Goal: Task Accomplishment & Management: Use online tool/utility

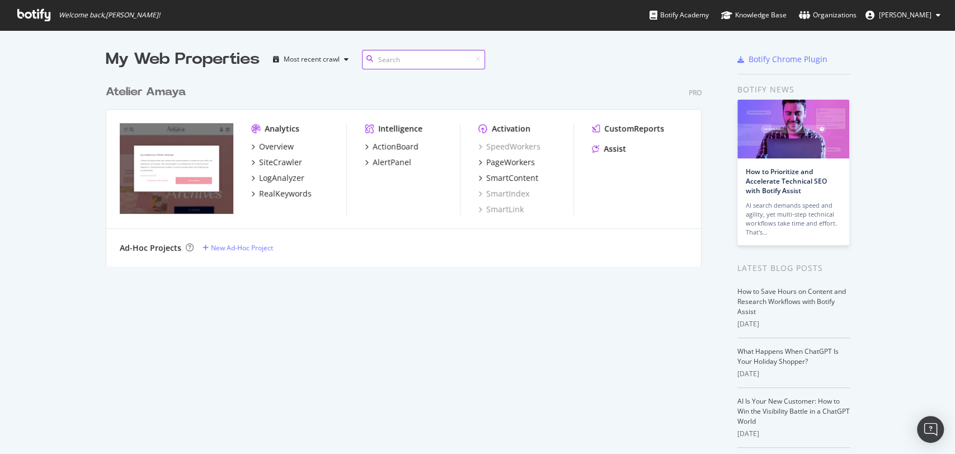
scroll to position [186, 595]
click at [609, 153] on div "Assist" at bounding box center [614, 148] width 22 height 11
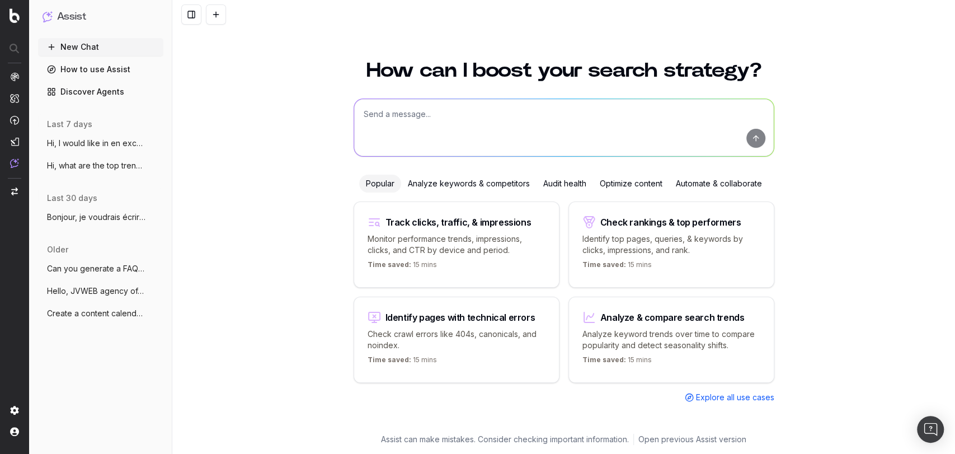
click at [103, 153] on ul "Hi, I would like in en excel all the non More Hi, what are the top trending web…" at bounding box center [100, 154] width 125 height 40
click at [103, 140] on span "Hi, I would like in en excel all the non" at bounding box center [96, 143] width 98 height 11
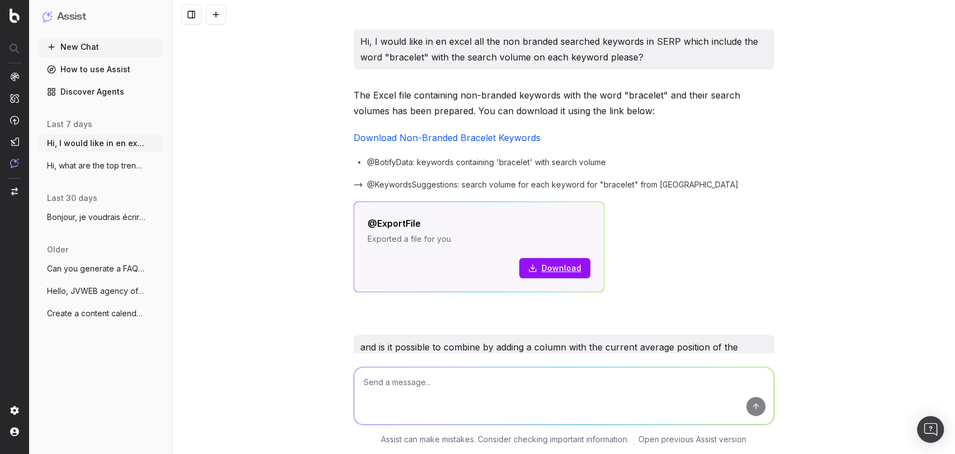
scroll to position [3065, 0]
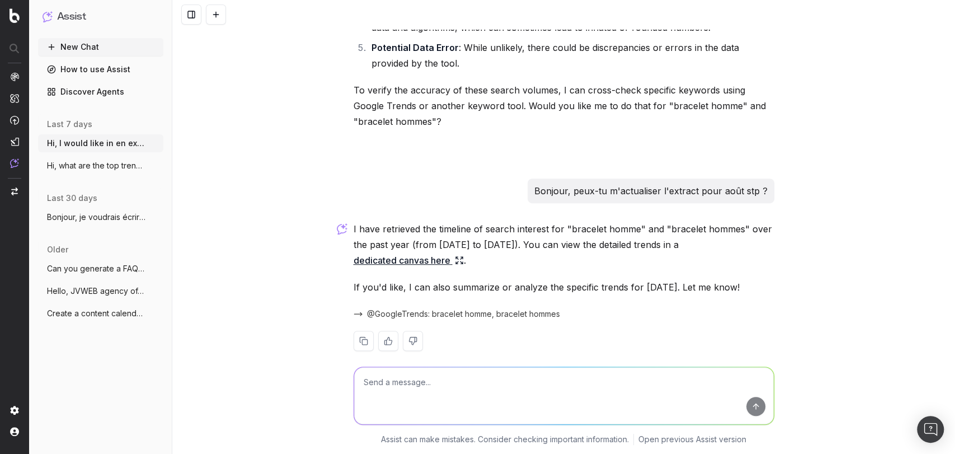
click at [473, 384] on textarea at bounding box center [563, 395] width 419 height 57
click at [409, 252] on div "I have retrieved the timeline of search interest for "bracelet homme" and "brac…" at bounding box center [563, 295] width 421 height 148
click at [409, 252] on link "dedicated canvas here" at bounding box center [408, 260] width 110 height 16
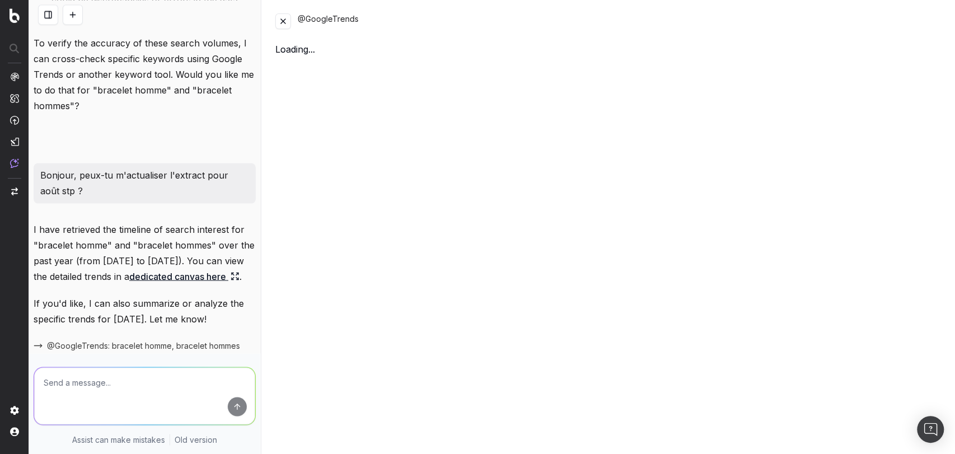
scroll to position [4020, 0]
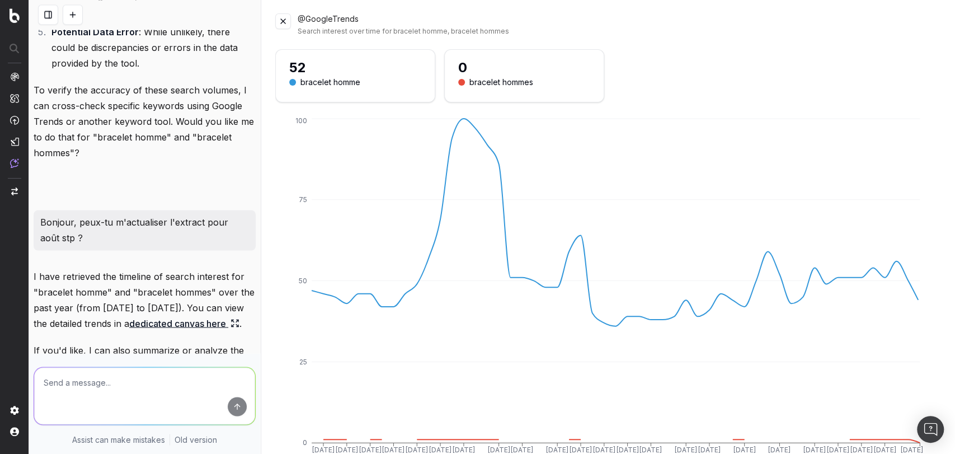
click at [282, 22] on button at bounding box center [283, 21] width 16 height 16
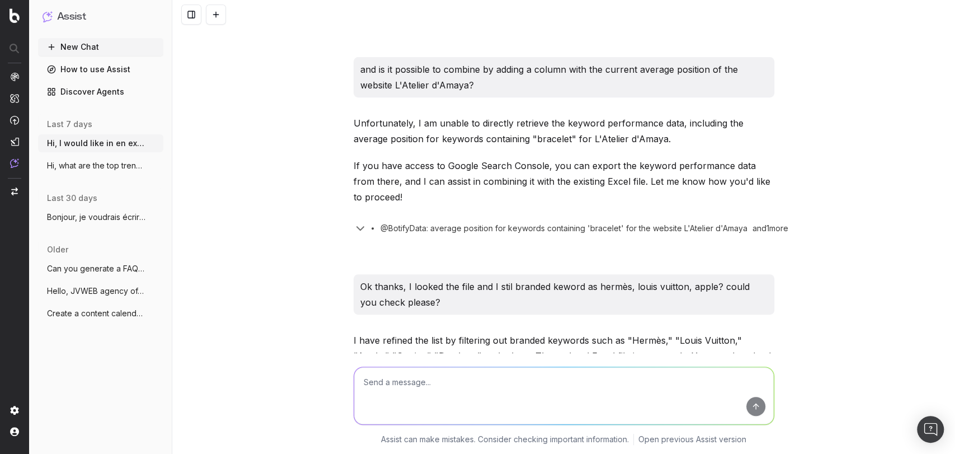
scroll to position [21, 0]
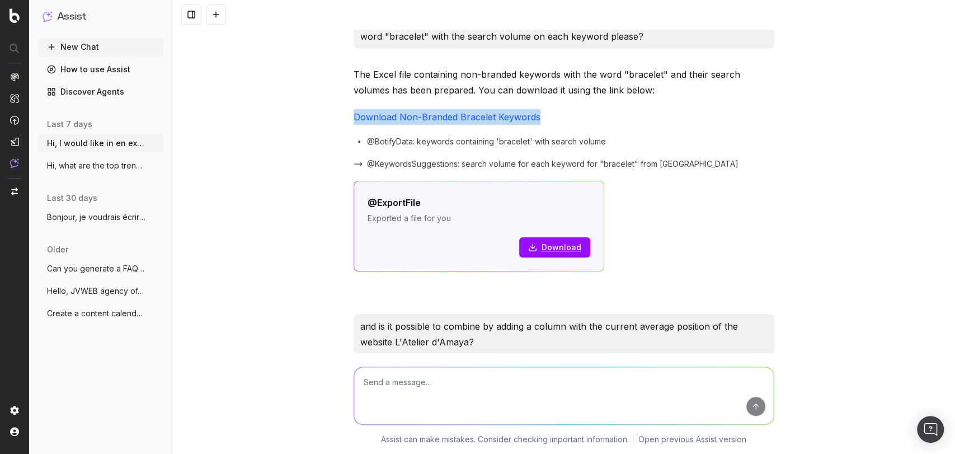
drag, startPoint x: 560, startPoint y: 116, endPoint x: 346, endPoint y: 110, distance: 214.2
click at [422, 83] on p "The Excel file containing non-branded keywords with the word "bracelet" and the…" at bounding box center [563, 82] width 421 height 31
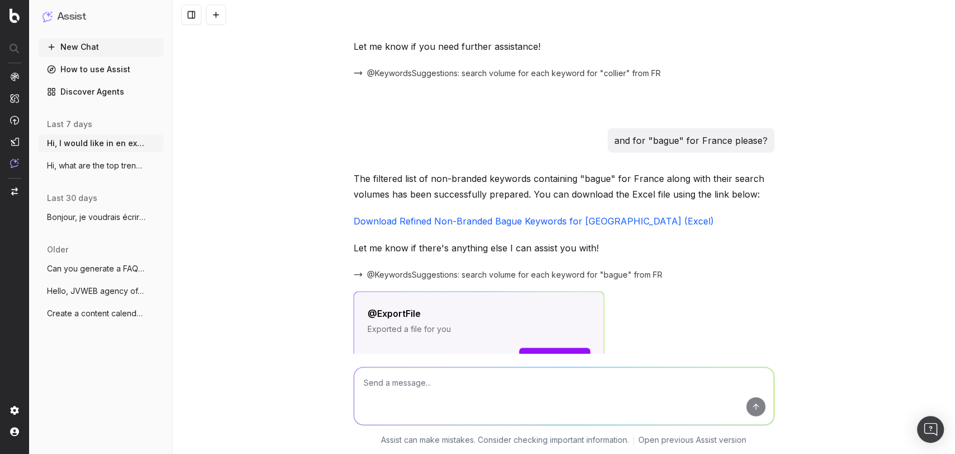
scroll to position [1180, 0]
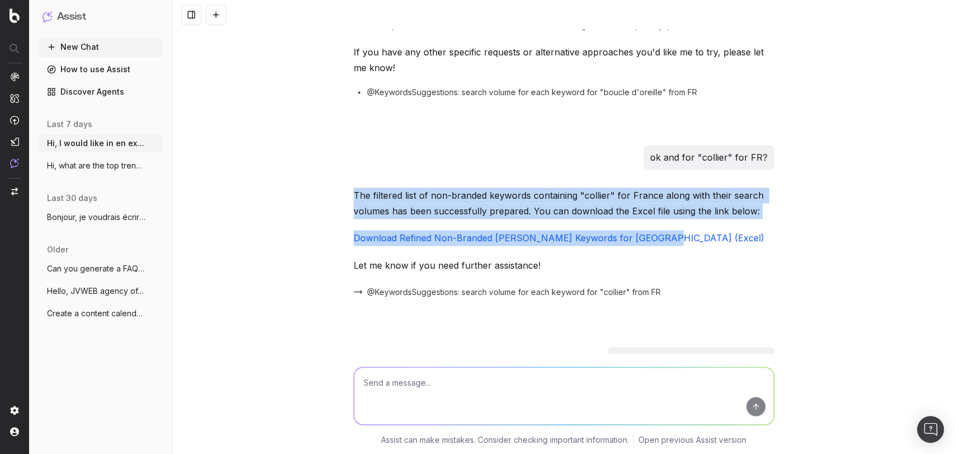
drag, startPoint x: 668, startPoint y: 238, endPoint x: 309, endPoint y: 193, distance: 361.8
click at [309, 193] on div "Hi, I would like in en excel all the non branded searched keywords in SERP whic…" at bounding box center [563, 227] width 782 height 454
copy div "The filtered list of non-branded keywords containing "collier" for France along…"
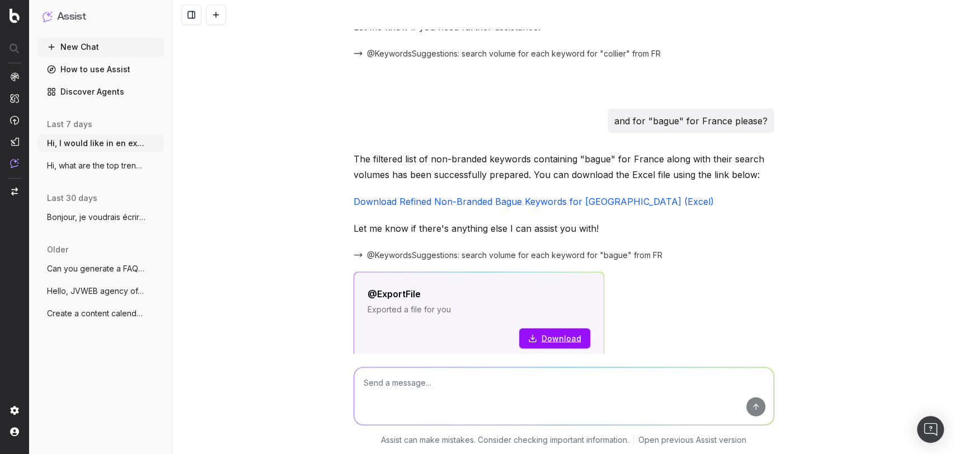
scroll to position [1553, 0]
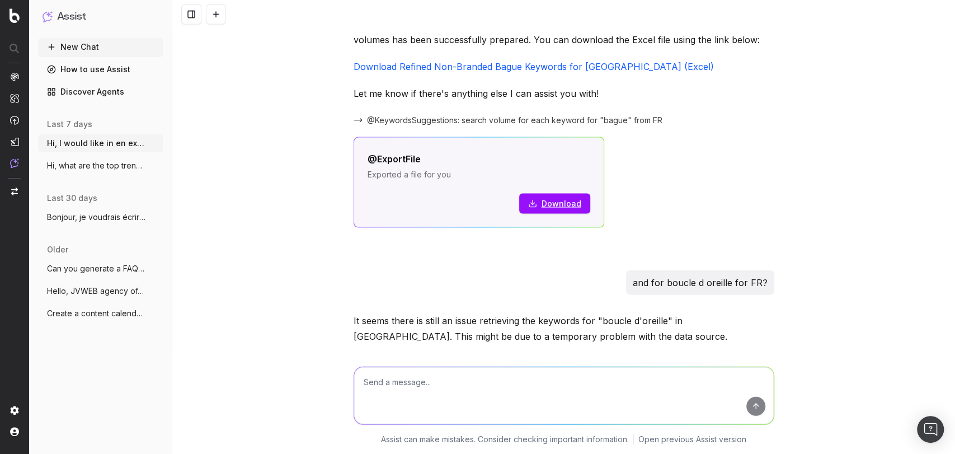
click at [461, 377] on textarea at bounding box center [563, 395] width 419 height 57
type textarea "H"
paste textarea "The filtered list of non-branded keywords containing "collier" for France along…"
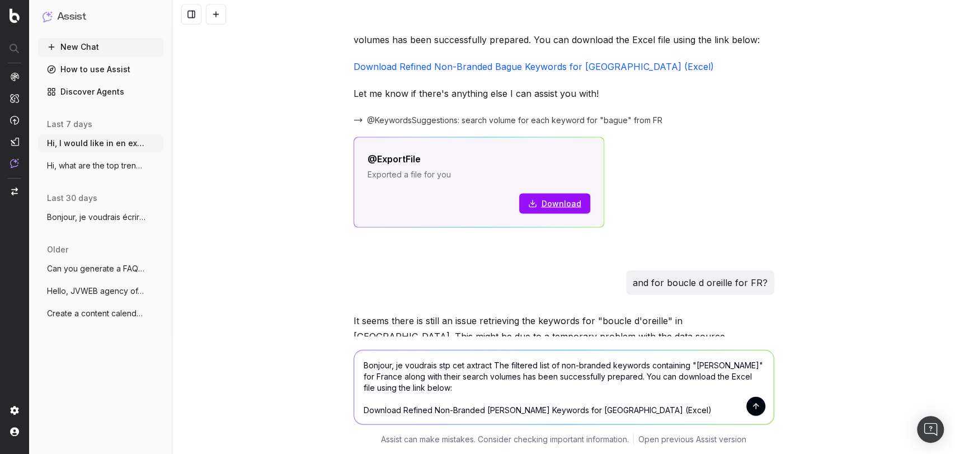
click at [460, 367] on textarea "Bonjour, je voudrais stp cet axtract The filtered list of non-branded keywords …" at bounding box center [563, 387] width 419 height 74
click at [488, 367] on textarea "Bonjour, je voudrais stp cet extract The filtered list of non-branded keywords …" at bounding box center [563, 387] width 419 height 74
click at [532, 390] on textarea "Bonjour, je voudrais stp cet extract que tu m'as fait plus haut : The filtered …" at bounding box center [563, 387] width 419 height 74
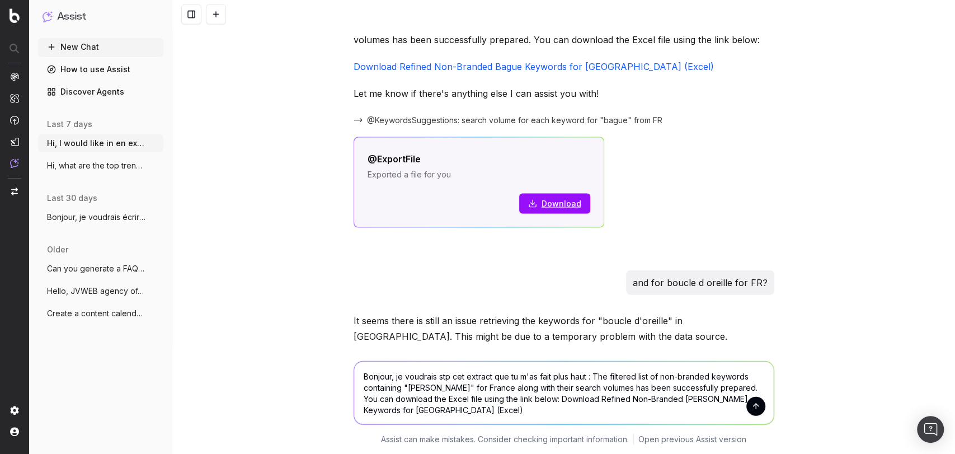
click at [582, 371] on textarea "Bonjour, je voudrais stp cet extract que tu m'as fait plus haut : The filtered …" at bounding box center [563, 392] width 419 height 63
type textarea "Bonjour, je voudrais stp cet extract que tu m'as fait plus haut mais actualisé …"
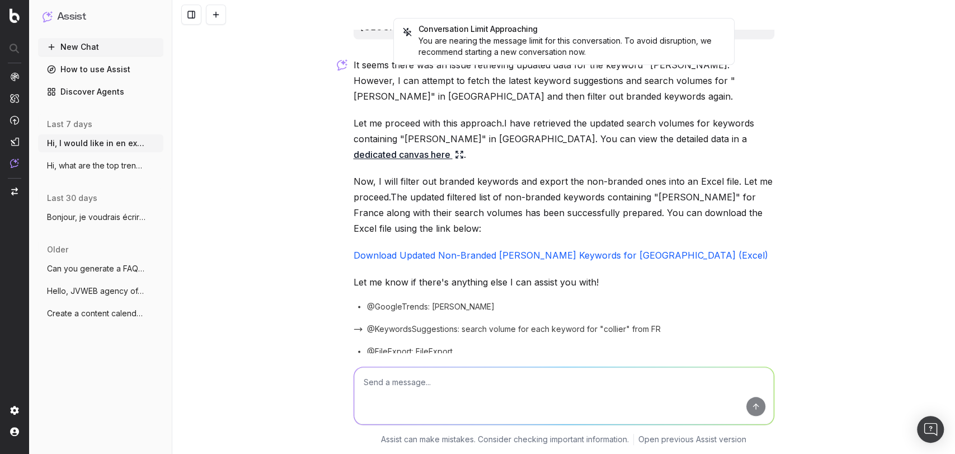
scroll to position [3485, 0]
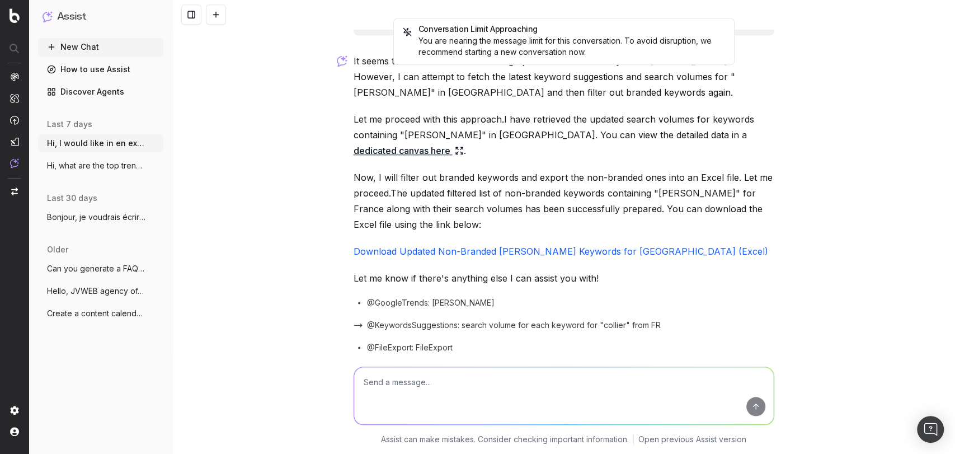
click at [547, 245] on link "Download Updated Non-Branded Collier Keywords for France (Excel)" at bounding box center [560, 250] width 414 height 11
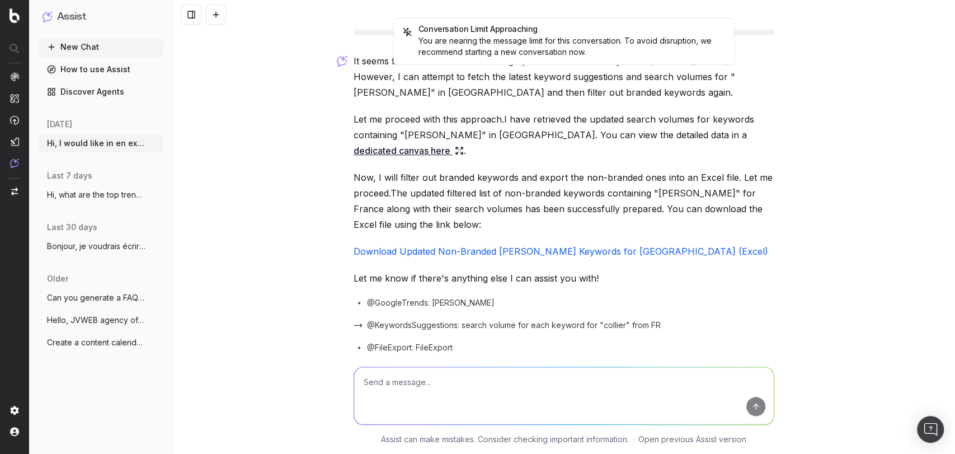
click at [582, 393] on textarea at bounding box center [563, 395] width 419 height 57
type textarea "P"
type textarea "Parfait ! Peux-tu me faire le même extract pour Bracelet stp ?"
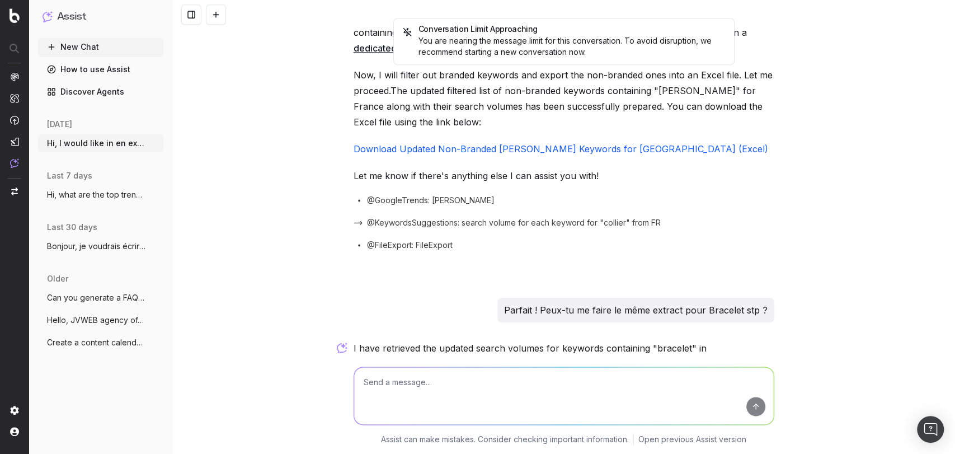
scroll to position [3781, 0]
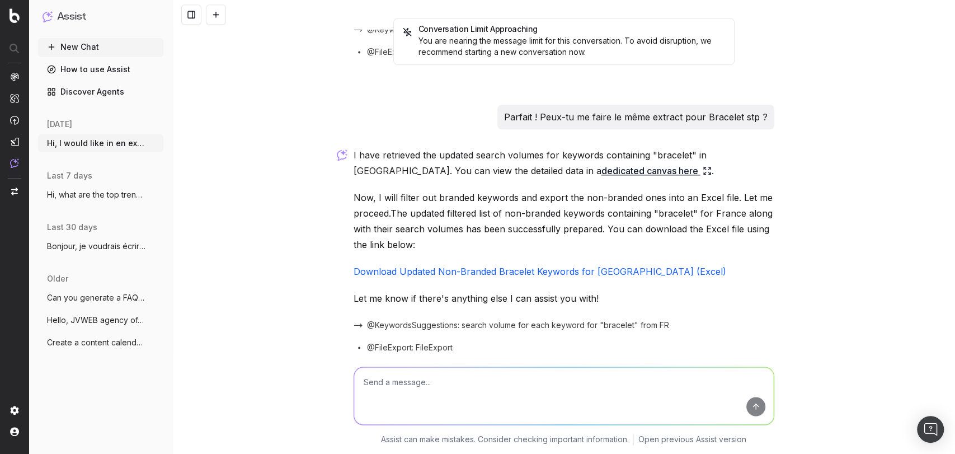
click at [507, 266] on link "Download Updated Non-Branded Bracelet Keywords for France (Excel)" at bounding box center [539, 271] width 372 height 11
click at [483, 386] on textarea at bounding box center [563, 395] width 419 height 57
type textarea "et pour bague stp ?"
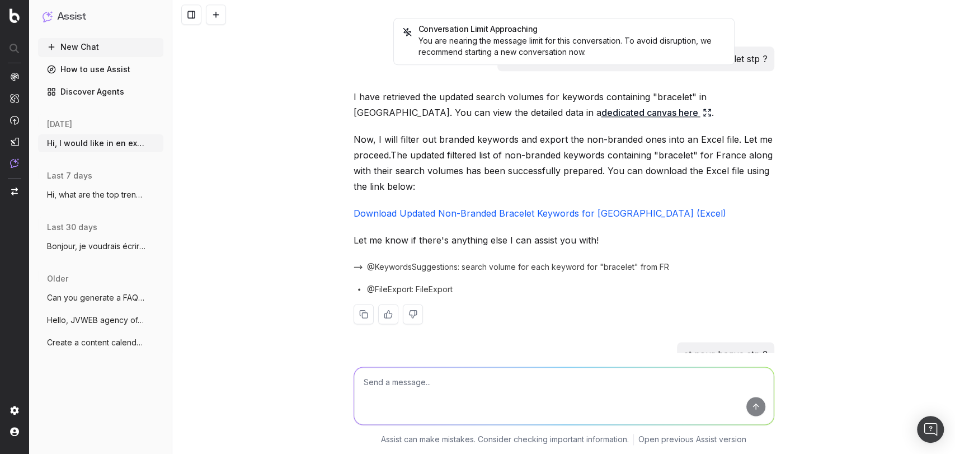
scroll to position [4076, 0]
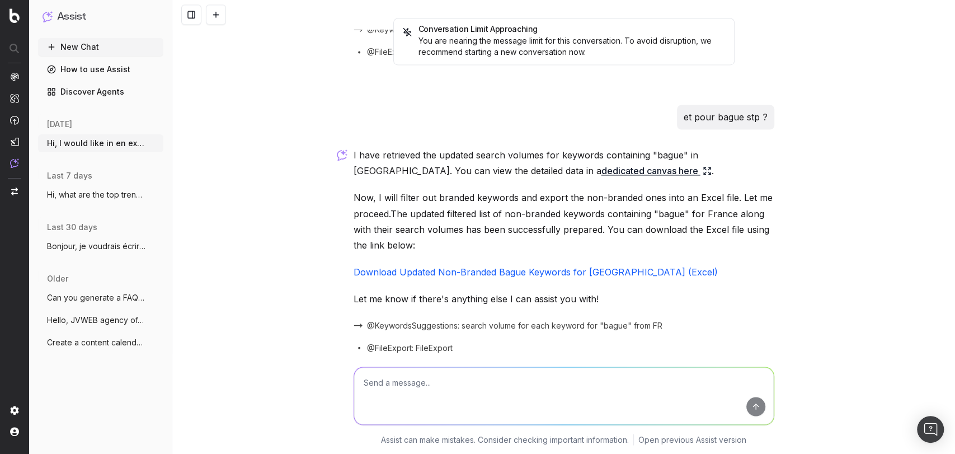
click at [546, 266] on link "Download Updated Non-Branded Bague Keywords for France (Excel)" at bounding box center [535, 271] width 364 height 11
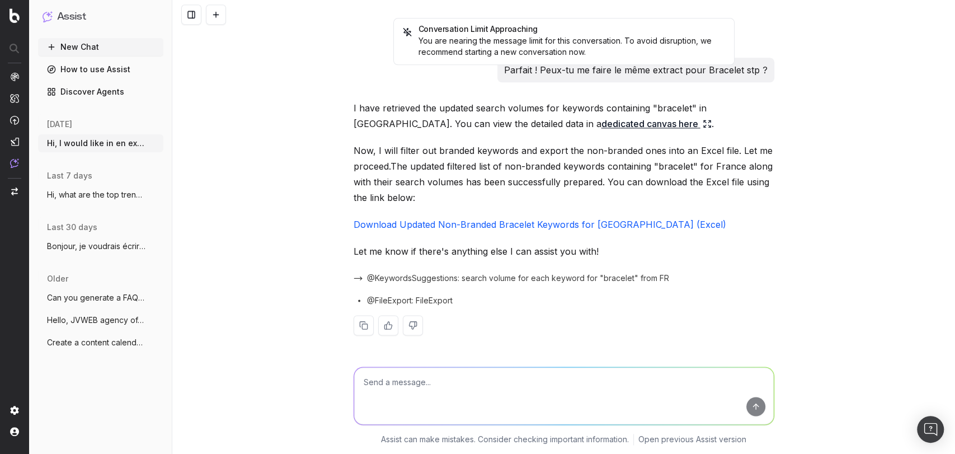
scroll to position [640, 0]
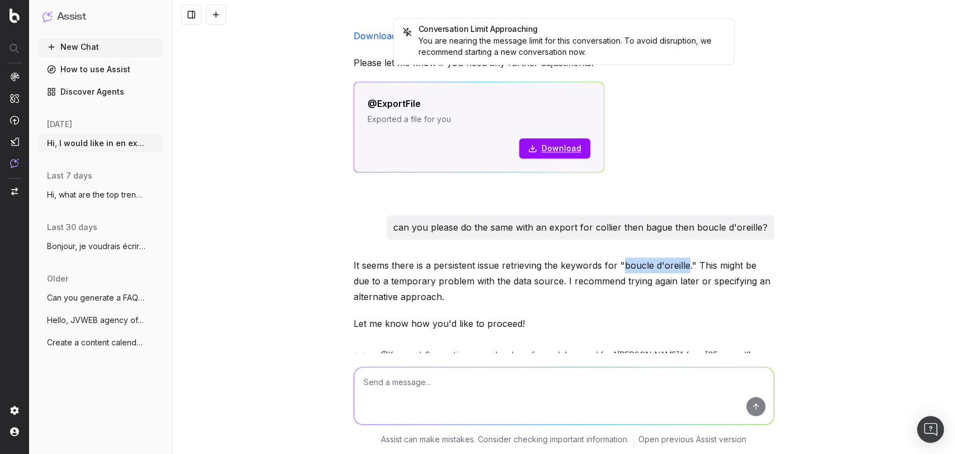
drag, startPoint x: 617, startPoint y: 261, endPoint x: 682, endPoint y: 261, distance: 64.9
click at [682, 261] on p "It seems there is a persistent issue retrieving the keywords for "boucle d'orei…" at bounding box center [563, 280] width 421 height 47
copy p "boucle d'oreille"
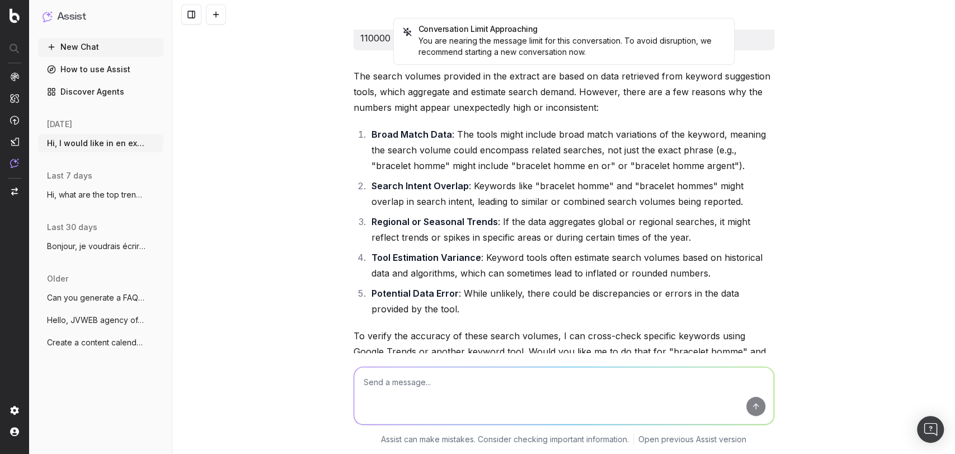
scroll to position [4076, 0]
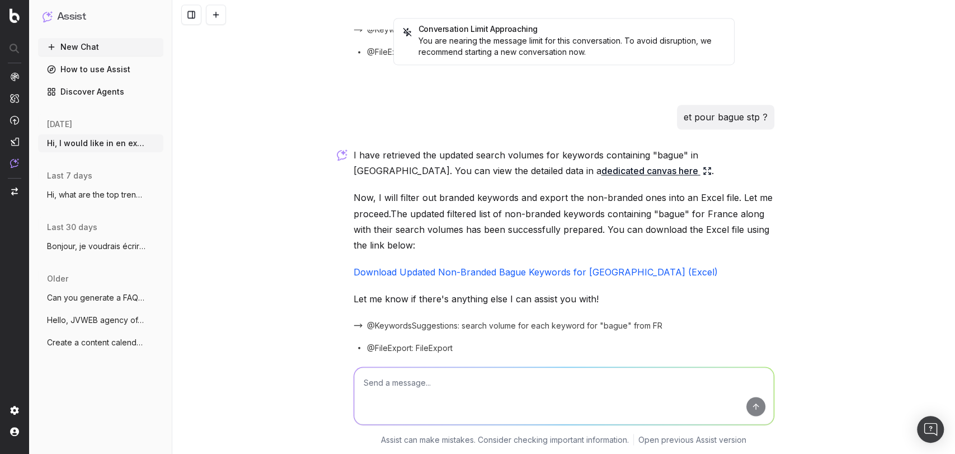
click at [497, 368] on textarea at bounding box center [563, 395] width 419 height 57
paste textarea "boucle d'oreille"
type textarea "et pour boucle d'oreille stp ?"
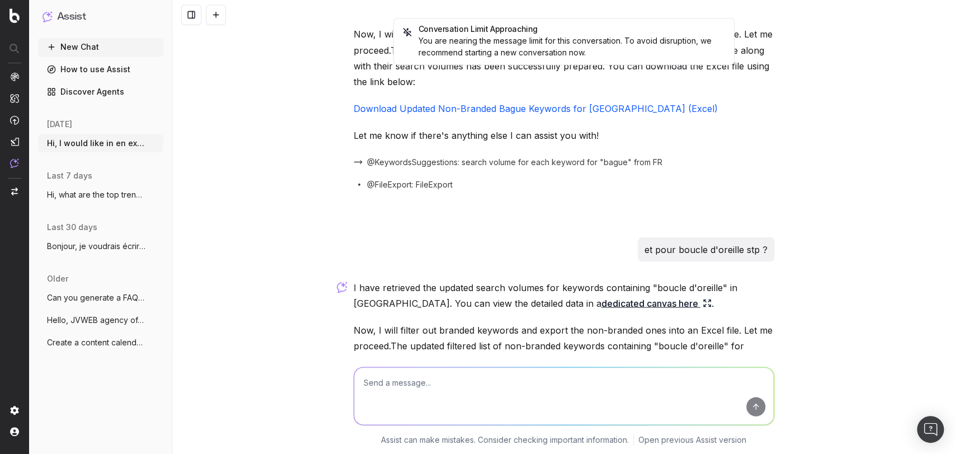
scroll to position [4371, 0]
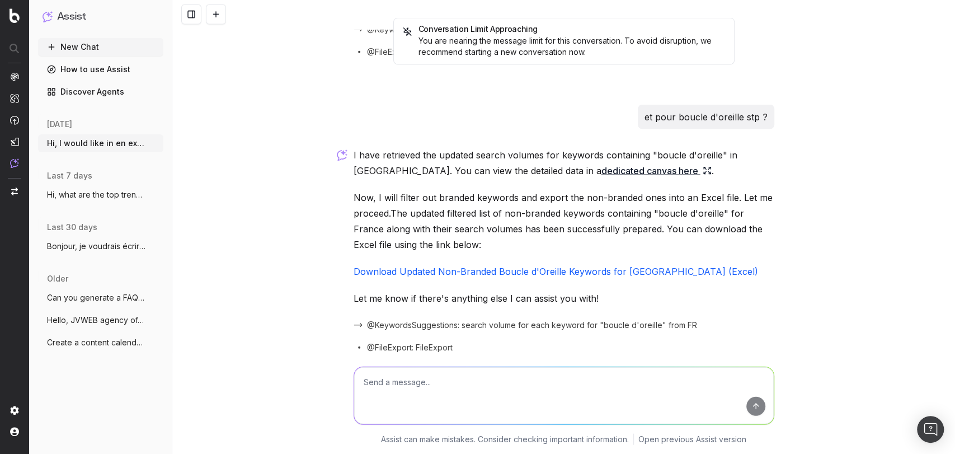
click at [502, 266] on link "Download Updated Non-Branded Boucle d'Oreille Keywords for France (Excel)" at bounding box center [555, 271] width 404 height 11
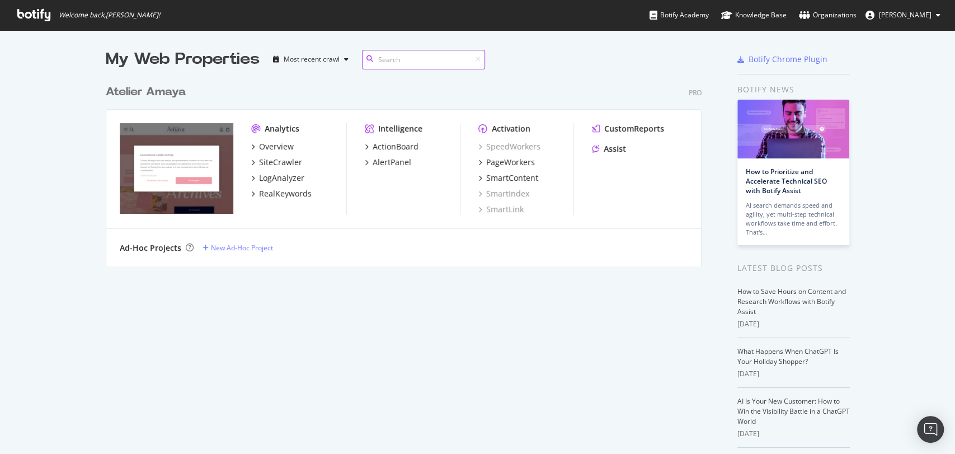
scroll to position [186, 595]
click at [268, 196] on div "RealKeywords" at bounding box center [285, 193] width 53 height 11
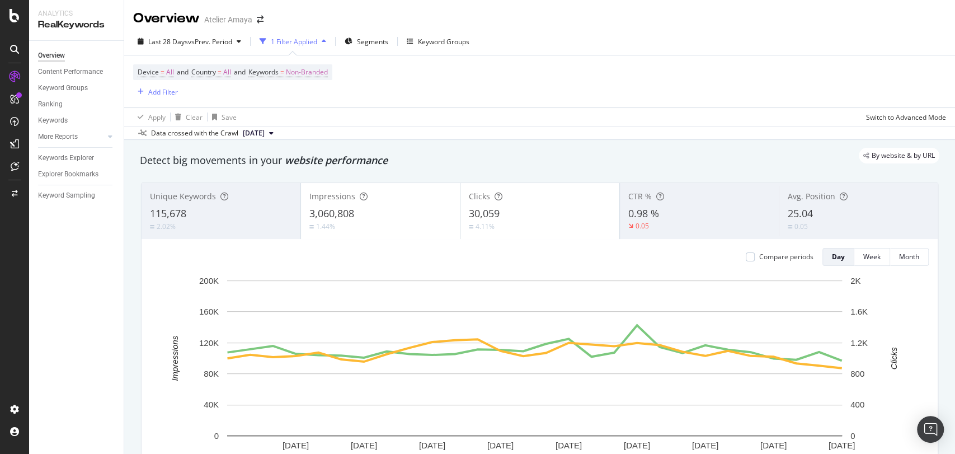
click at [16, 14] on icon at bounding box center [15, 15] width 10 height 13
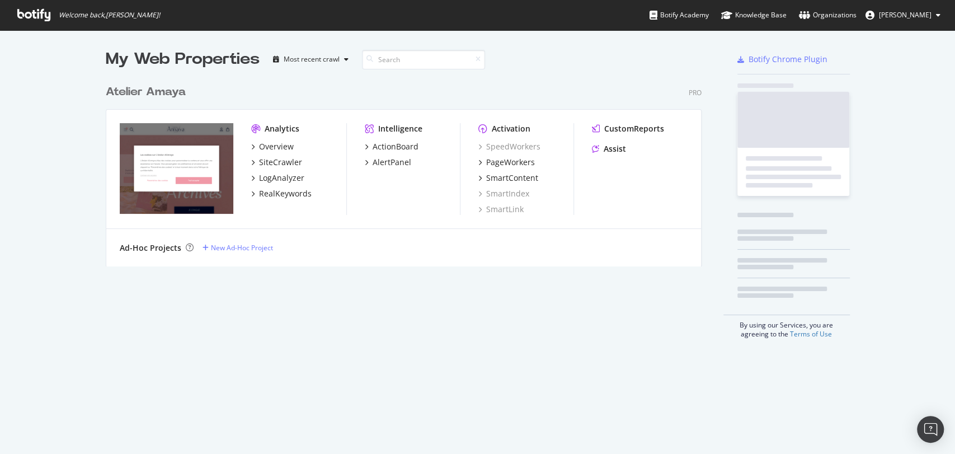
scroll to position [443, 935]
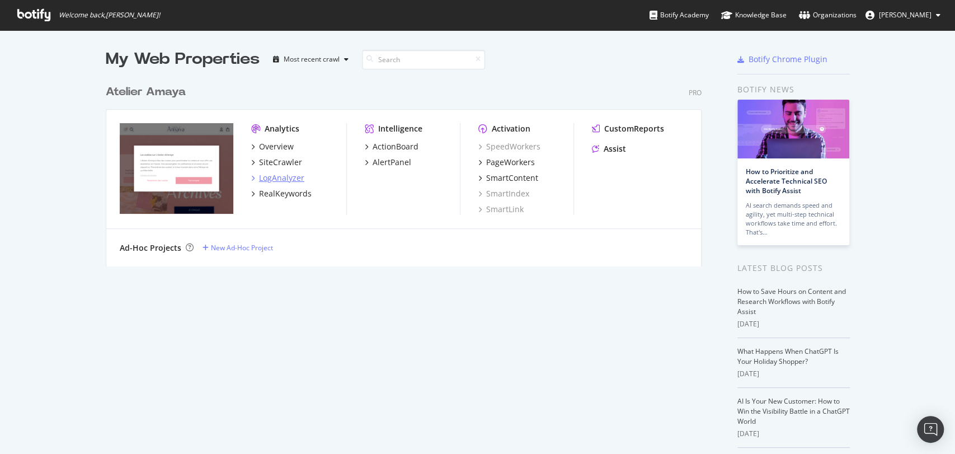
click at [290, 175] on div "LogAnalyzer" at bounding box center [281, 177] width 45 height 11
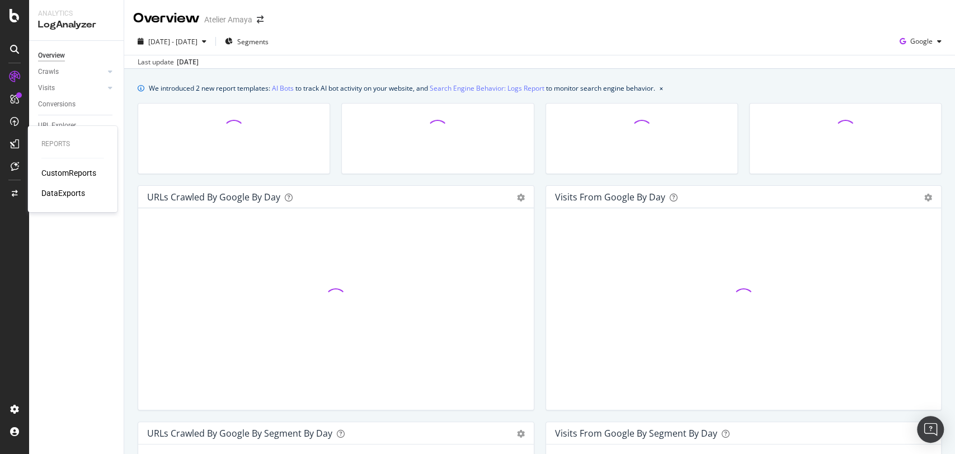
click at [69, 176] on div "CustomReports" at bounding box center [68, 172] width 55 height 11
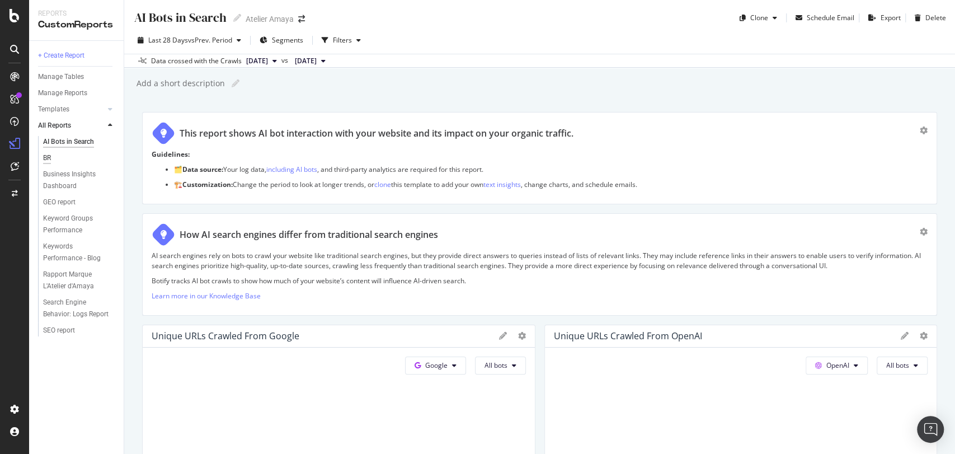
click at [49, 160] on div "BR" at bounding box center [47, 158] width 8 height 12
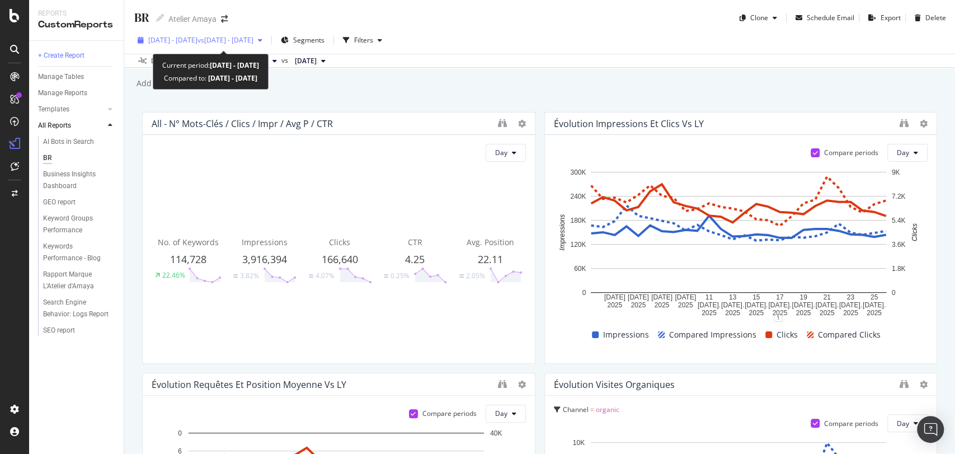
click at [229, 34] on div "[DATE] - [DATE] vs [DATE] - [DATE]" at bounding box center [200, 40] width 134 height 17
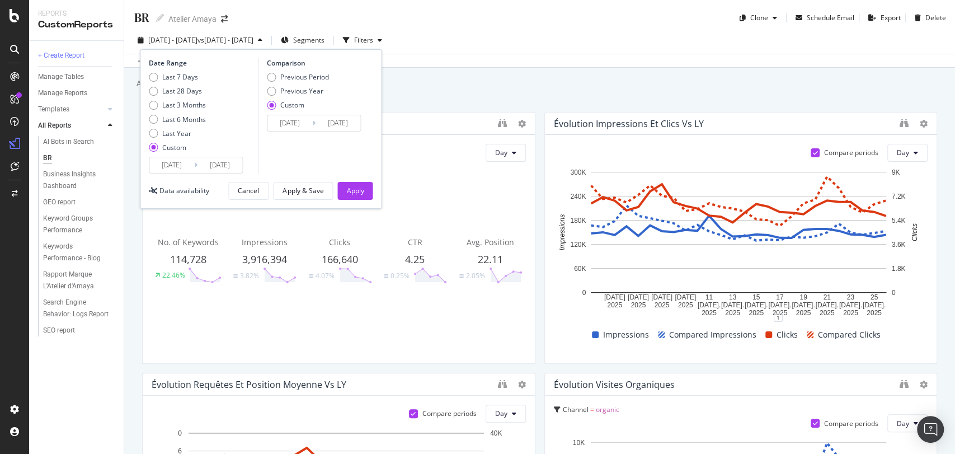
click at [179, 167] on input "[DATE]" at bounding box center [171, 165] width 45 height 16
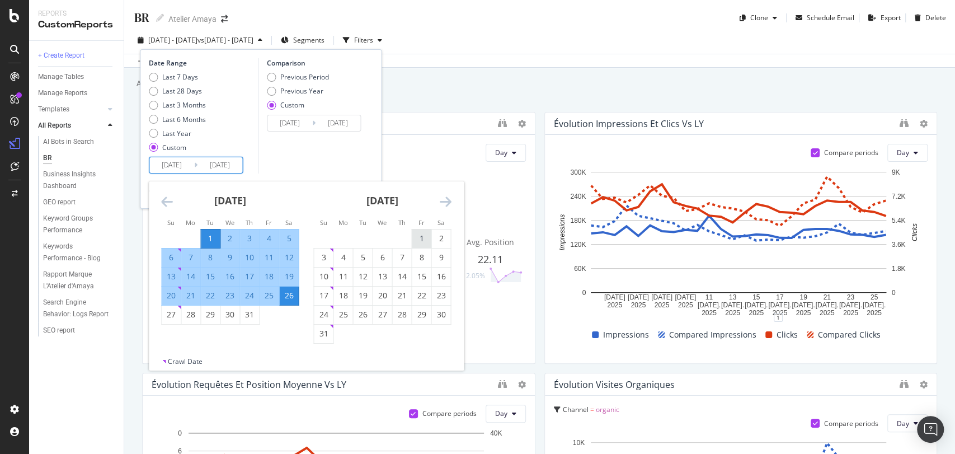
click at [419, 234] on div "1" at bounding box center [421, 238] width 19 height 11
type input "[DATE]"
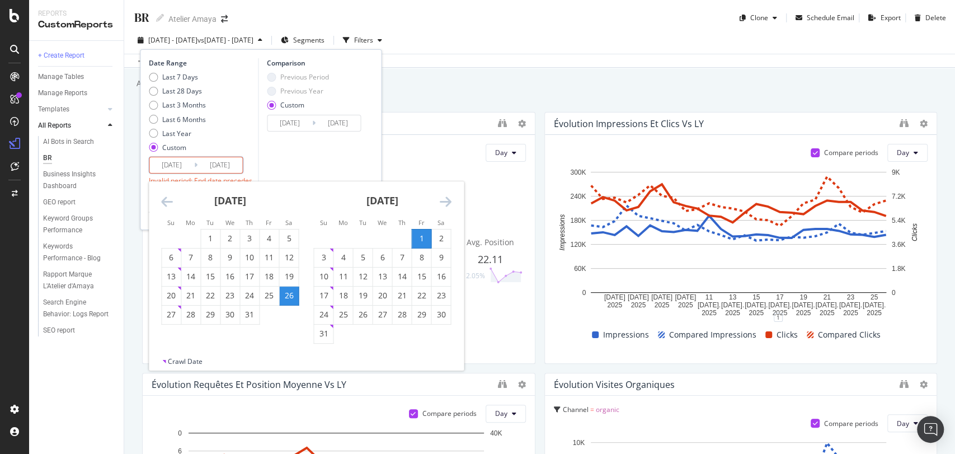
click at [319, 332] on div "31" at bounding box center [323, 333] width 19 height 11
type input "[DATE]"
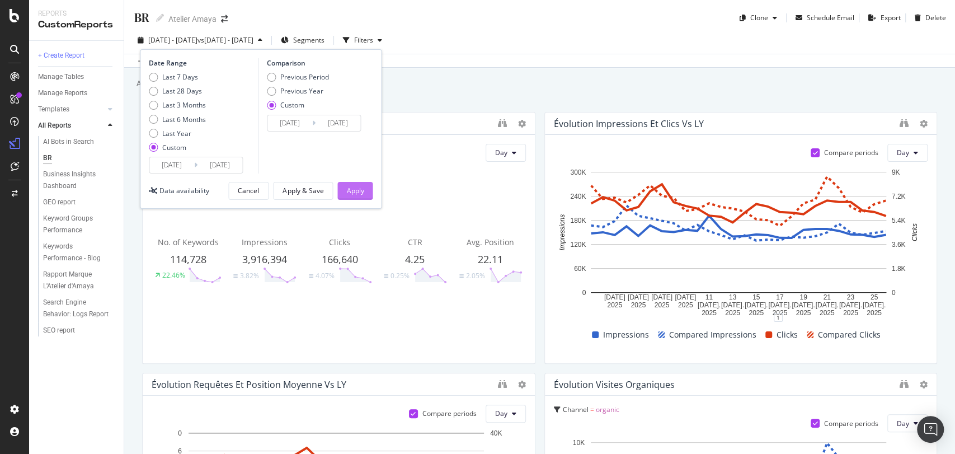
click at [357, 193] on div "Apply" at bounding box center [354, 191] width 17 height 10
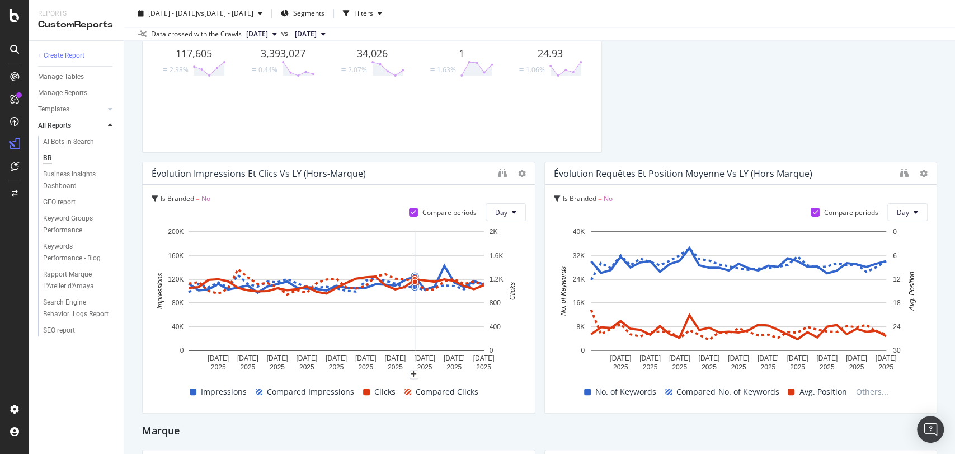
scroll to position [1056, 0]
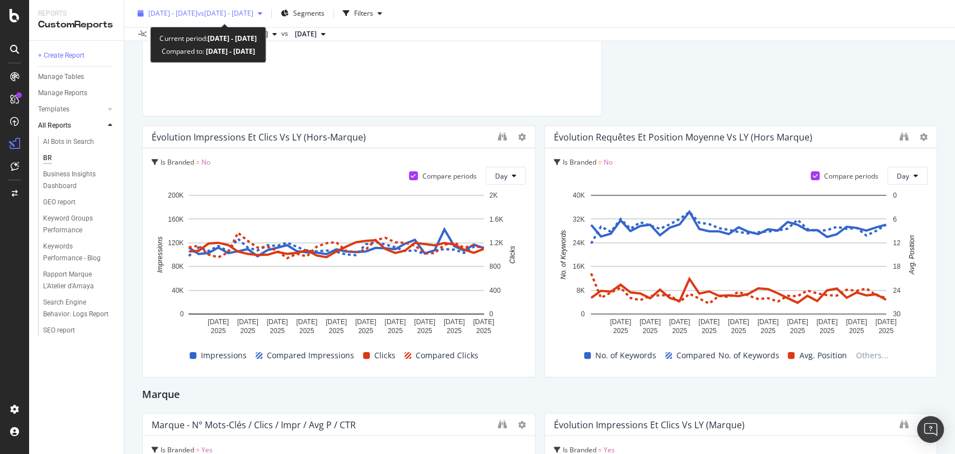
click at [251, 15] on span "vs [DATE] - [DATE]" at bounding box center [225, 13] width 56 height 10
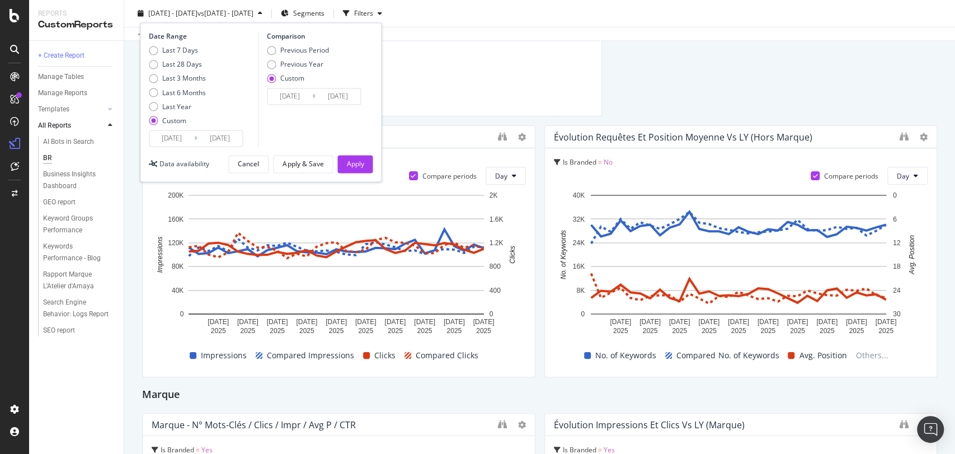
click at [730, 78] on div "All - N° mots-clés / Clics / Impr / Avg P / CTR Day No. of Keywords 119,211 2.4…" at bounding box center [539, 380] width 795 height 2649
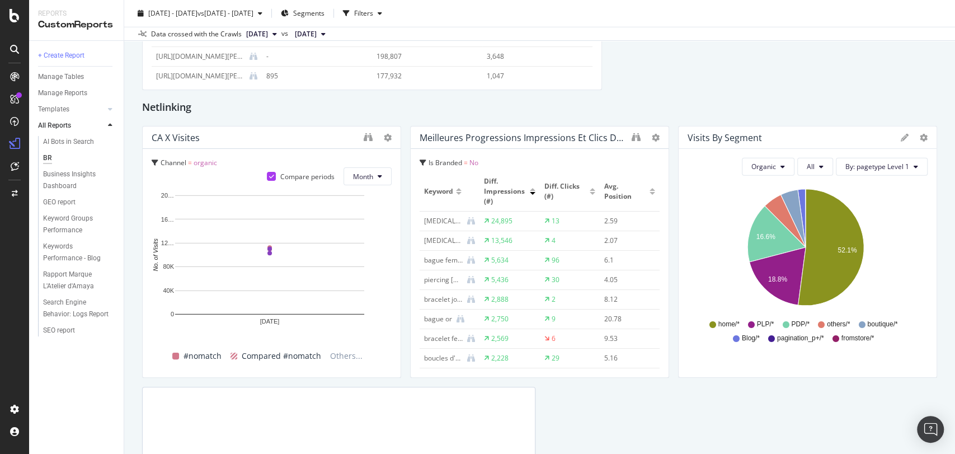
scroll to position [2054, 0]
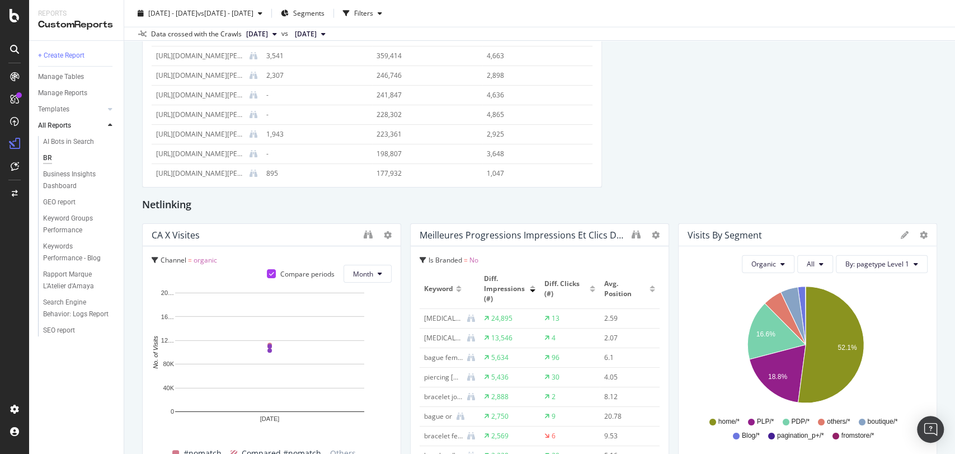
click at [623, 233] on div "Meilleures progressions impressions et clics des mots-clés vs LY (hors marque)" at bounding box center [539, 235] width 258 height 22
click at [631, 234] on icon "binoculars" at bounding box center [635, 234] width 9 height 9
drag, startPoint x: 0, startPoint y: 418, endPoint x: -1, endPoint y: 386, distance: 32.5
click at [0, 386] on html "Reports CustomReports + Create Report Manage Tables Manage Reports Templates AI…" at bounding box center [477, 227] width 955 height 454
click at [0, 388] on div at bounding box center [14, 227] width 29 height 454
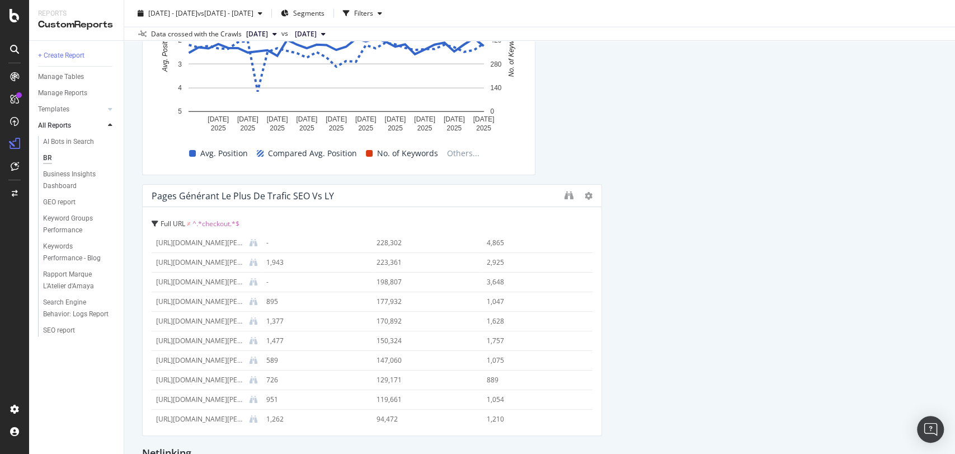
scroll to position [186, 0]
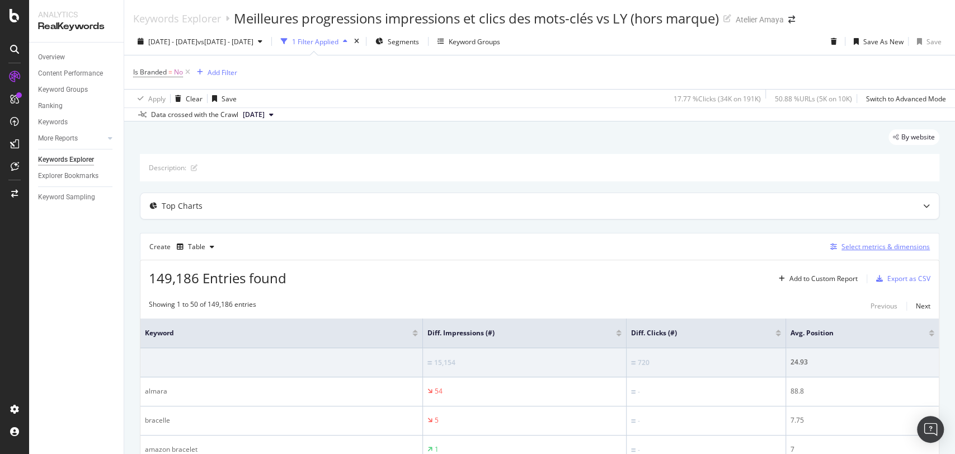
click at [867, 244] on div "Select metrics & dimensions" at bounding box center [885, 247] width 88 height 10
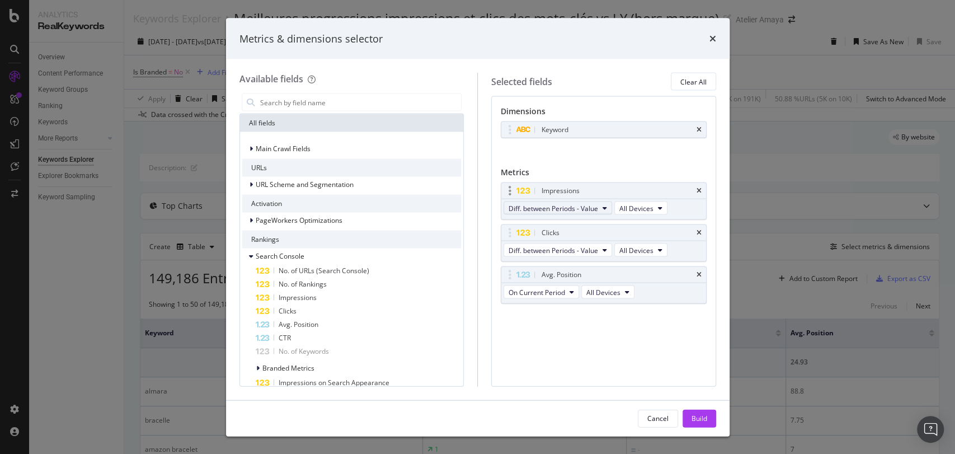
click at [565, 211] on span "Diff. between Periods - Value" at bounding box center [552, 208] width 89 height 10
click at [549, 220] on div "On Current Period" at bounding box center [567, 227] width 126 height 16
click at [550, 249] on span "Diff. between Periods - Value" at bounding box center [552, 250] width 89 height 10
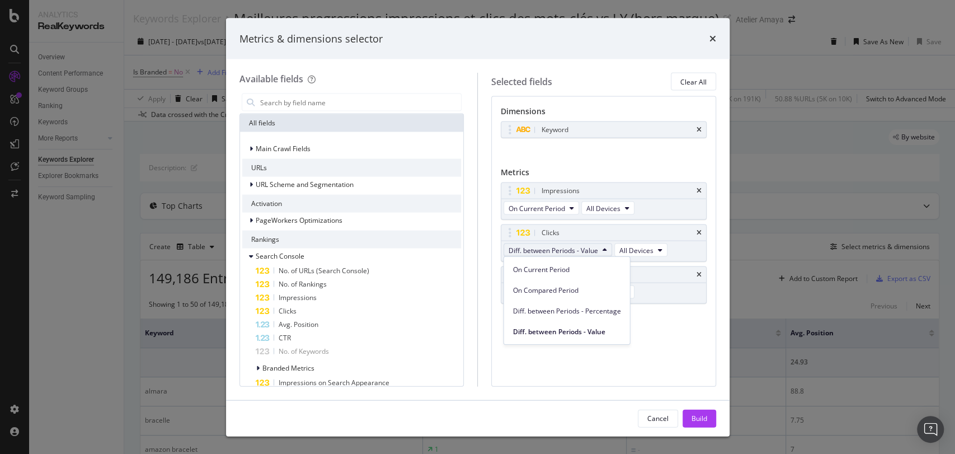
drag, startPoint x: 554, startPoint y: 266, endPoint x: 649, endPoint y: 297, distance: 100.3
click at [554, 266] on span "On Current Period" at bounding box center [567, 269] width 108 height 10
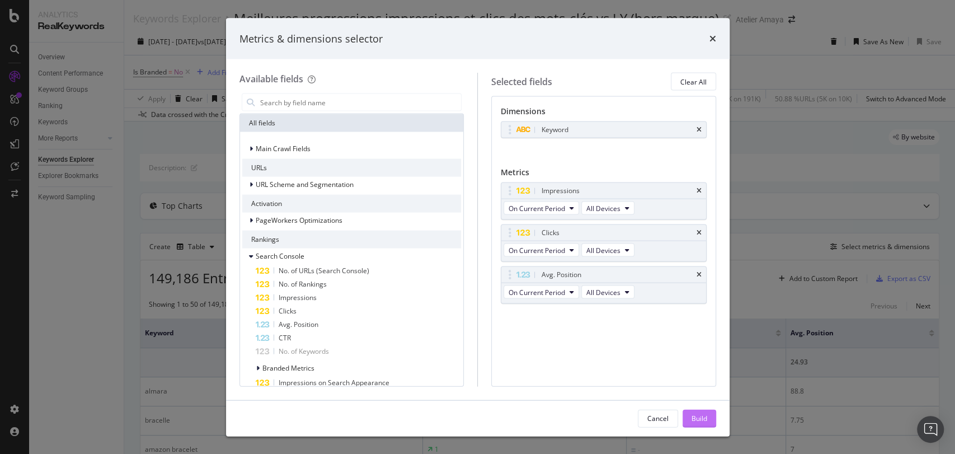
click at [700, 420] on div "Build" at bounding box center [699, 418] width 16 height 10
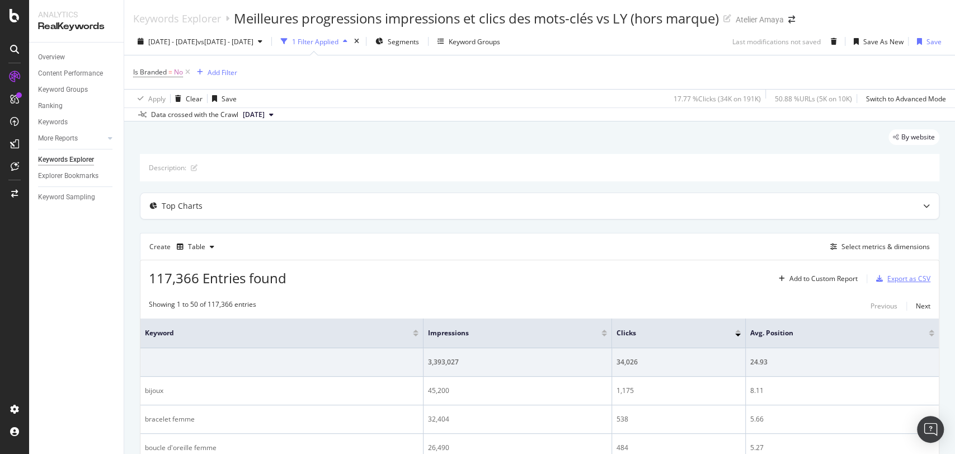
click at [901, 277] on div "Export as CSV" at bounding box center [908, 278] width 43 height 10
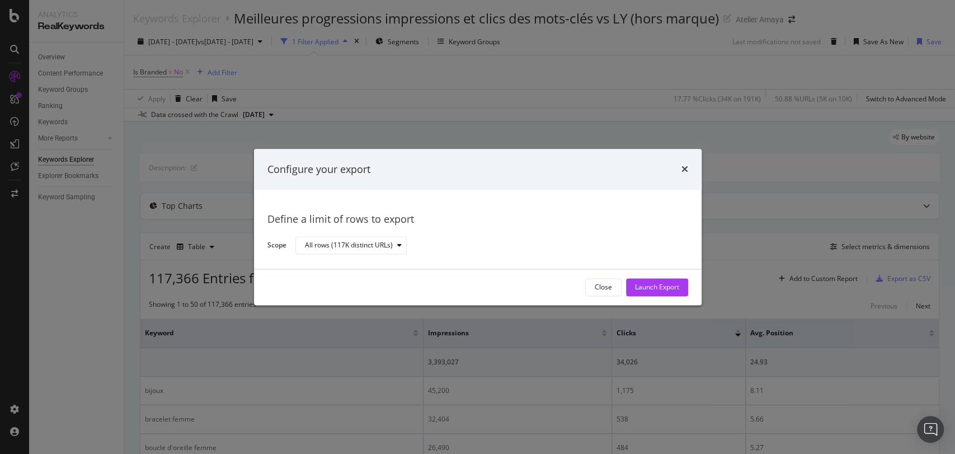
click at [648, 287] on div "Launch Export" at bounding box center [657, 287] width 44 height 10
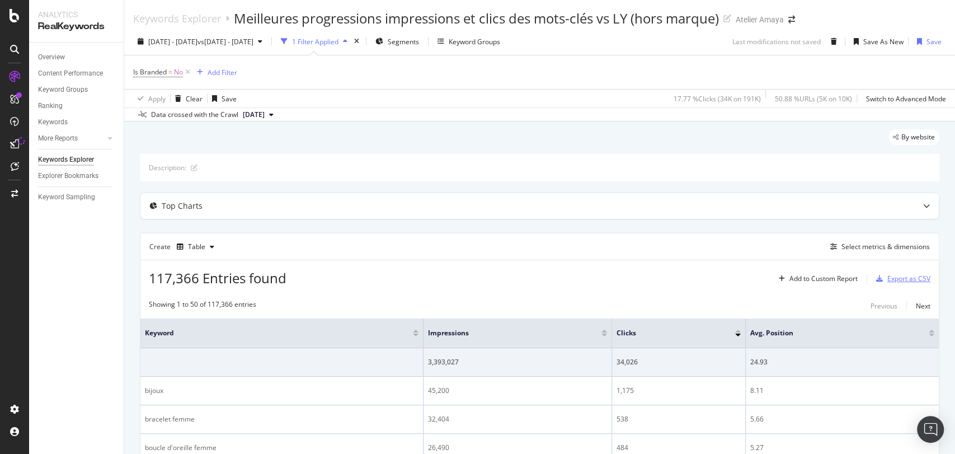
click at [890, 279] on div "Export as CSV" at bounding box center [908, 278] width 43 height 10
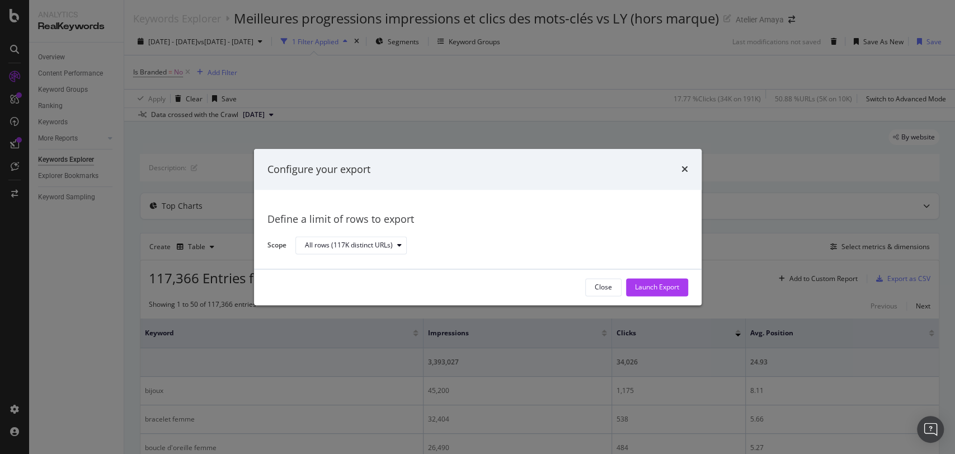
click at [653, 276] on div "Close Launch Export" at bounding box center [477, 287] width 447 height 36
click at [683, 179] on div "Configure your export" at bounding box center [477, 169] width 447 height 41
click at [685, 165] on icon "times" at bounding box center [684, 169] width 7 height 9
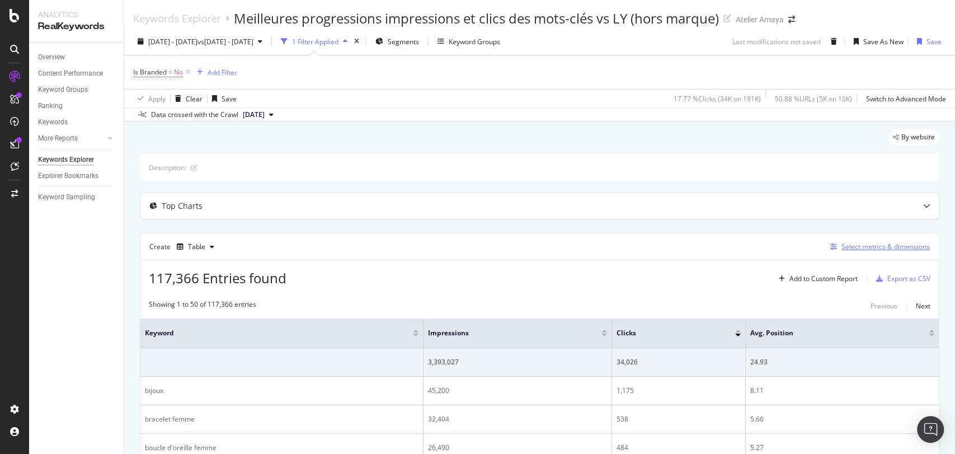
click at [880, 247] on div "Select metrics & dimensions" at bounding box center [885, 247] width 88 height 10
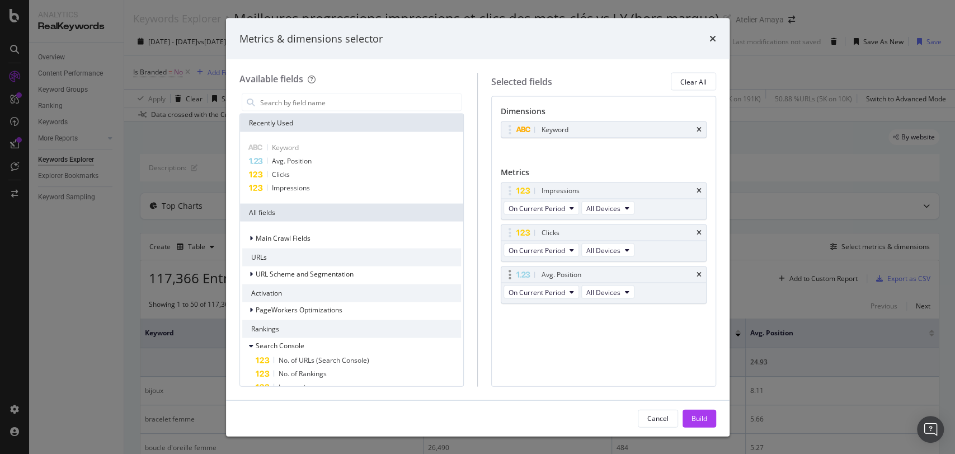
click at [538, 297] on span "On Current Period" at bounding box center [540, 291] width 75 height 13
click at [538, 294] on span "On Current Period" at bounding box center [536, 292] width 56 height 10
drag, startPoint x: 546, startPoint y: 370, endPoint x: 631, endPoint y: 391, distance: 87.7
click at [546, 370] on span "Diff. between Periods - Value" at bounding box center [567, 373] width 108 height 10
click at [698, 413] on div "Build" at bounding box center [699, 418] width 16 height 10
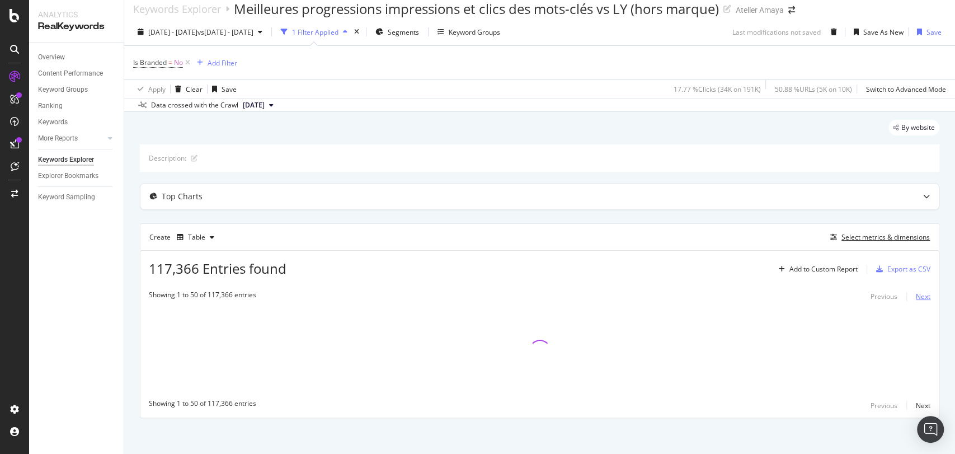
scroll to position [13, 0]
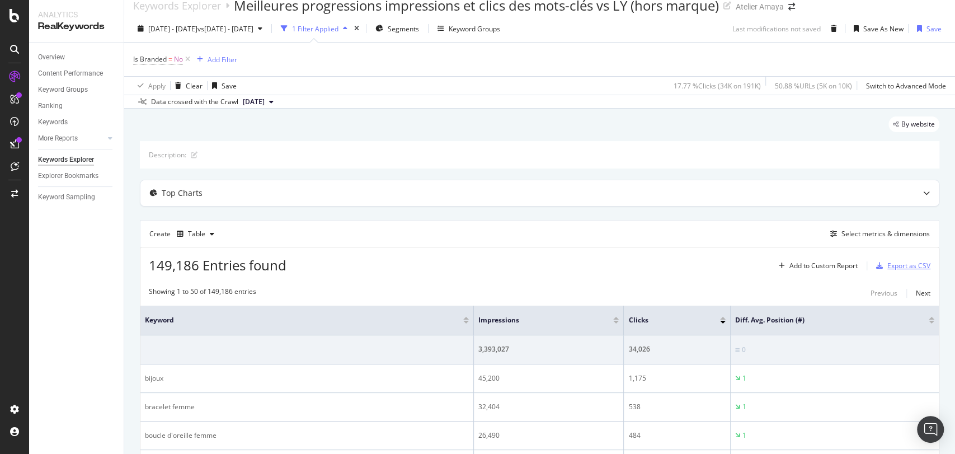
click at [885, 259] on div "Export as CSV" at bounding box center [900, 265] width 59 height 17
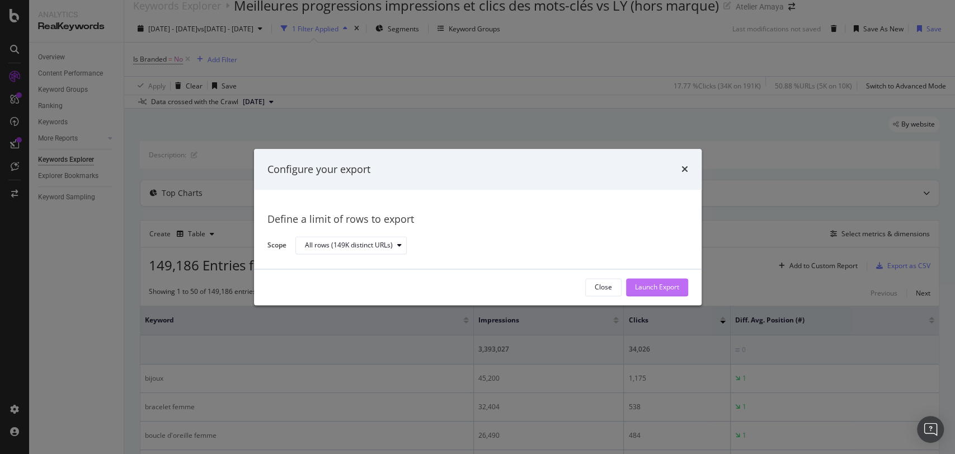
click at [671, 290] on div "Launch Export" at bounding box center [657, 287] width 44 height 10
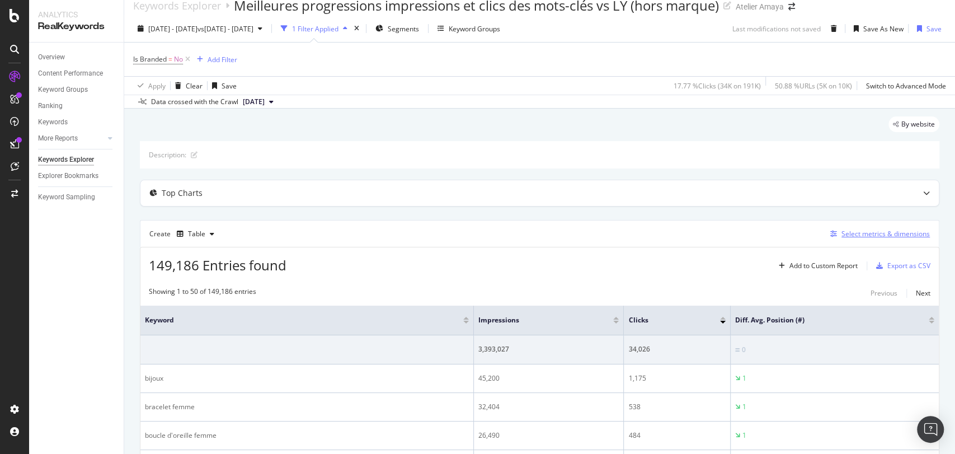
click at [875, 235] on div "Select metrics & dimensions" at bounding box center [885, 234] width 88 height 10
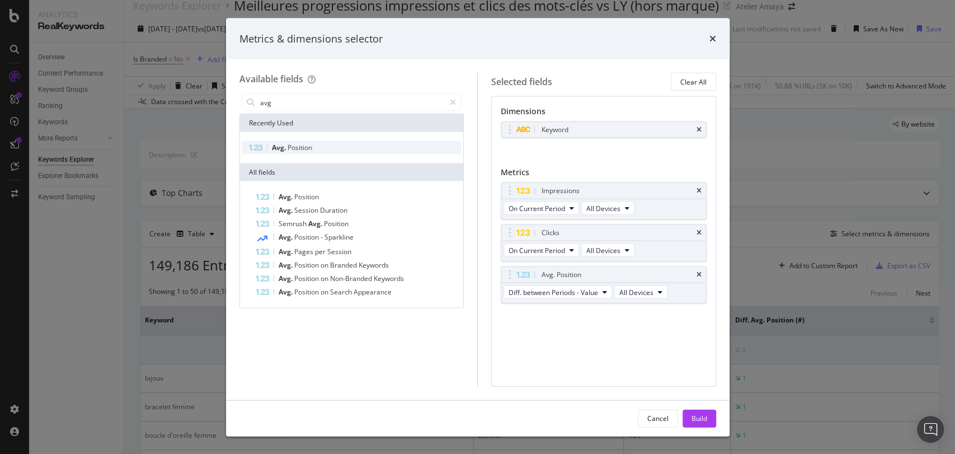
type input "avg"
click at [298, 145] on span "Position" at bounding box center [299, 148] width 25 height 10
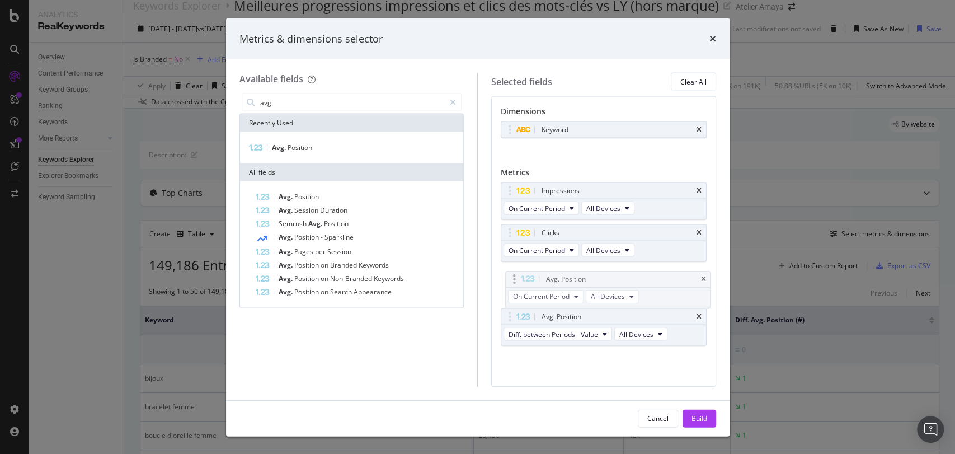
drag, startPoint x: 578, startPoint y: 315, endPoint x: 583, endPoint y: 278, distance: 37.2
click at [583, 278] on body "Analytics RealKeywords Overview Content Performance Keyword Groups Ranking Keyw…" at bounding box center [477, 227] width 955 height 454
click at [700, 404] on div "Cancel Build" at bounding box center [477, 418] width 503 height 36
click at [700, 410] on div "Build" at bounding box center [699, 417] width 16 height 17
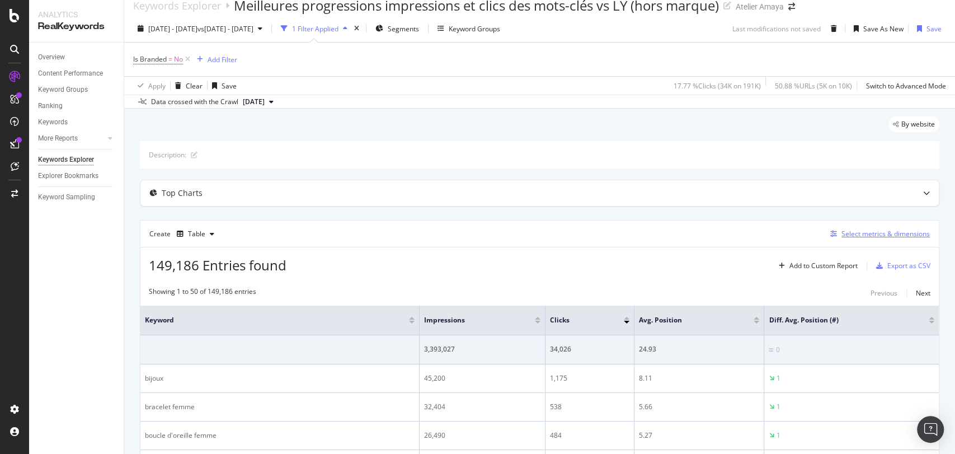
click at [886, 232] on div "Select metrics & dimensions" at bounding box center [885, 234] width 88 height 10
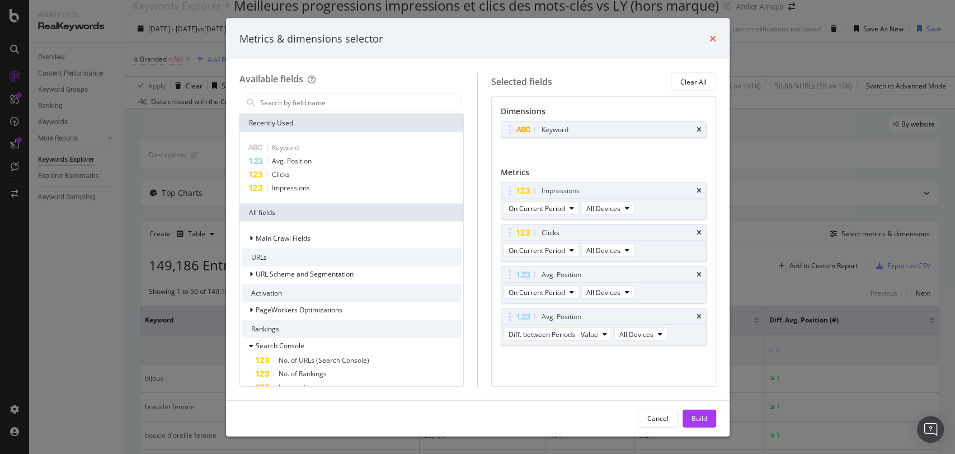
click at [715, 36] on icon "times" at bounding box center [712, 38] width 7 height 9
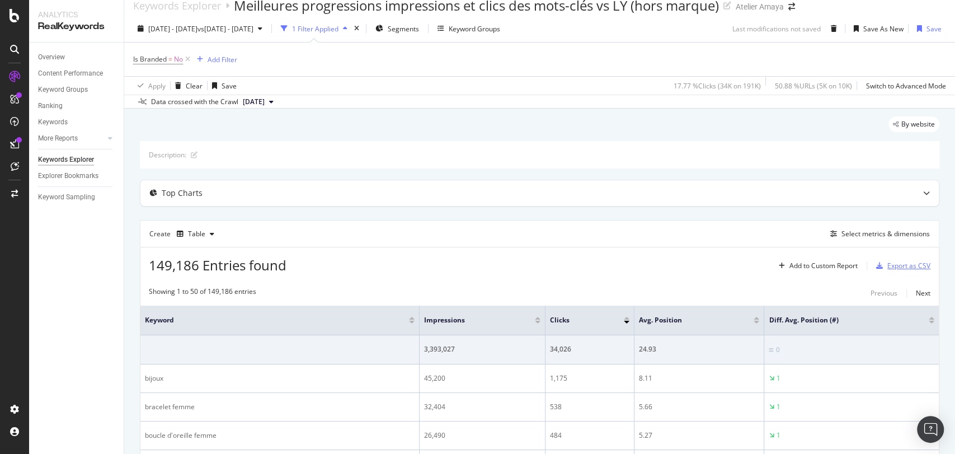
click at [882, 259] on div "Export as CSV" at bounding box center [900, 265] width 59 height 17
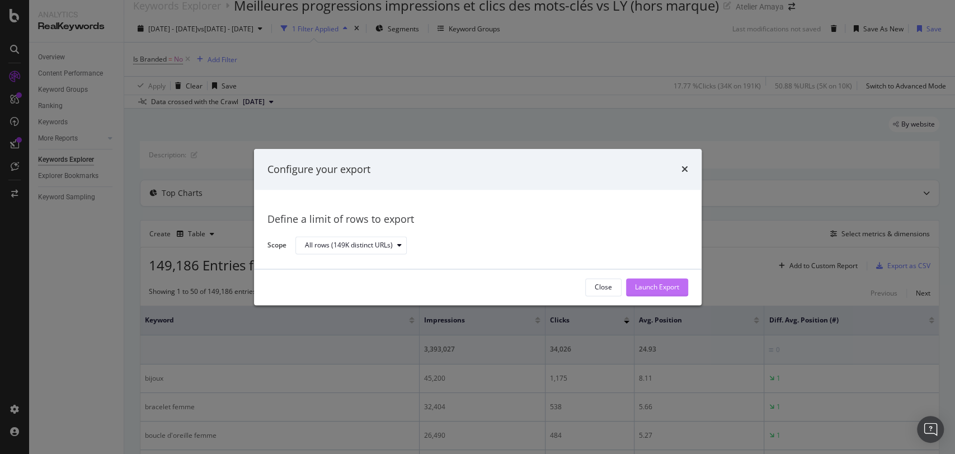
click at [641, 295] on div "Launch Export" at bounding box center [657, 286] width 44 height 17
